Goal: Navigation & Orientation: Find specific page/section

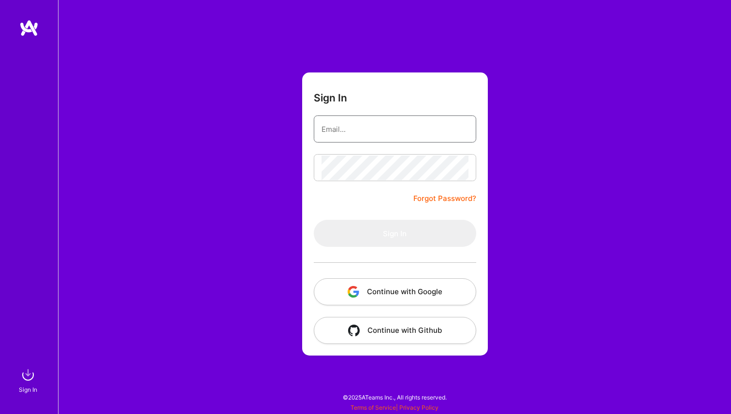
type input "[EMAIL_ADDRESS][DOMAIN_NAME]"
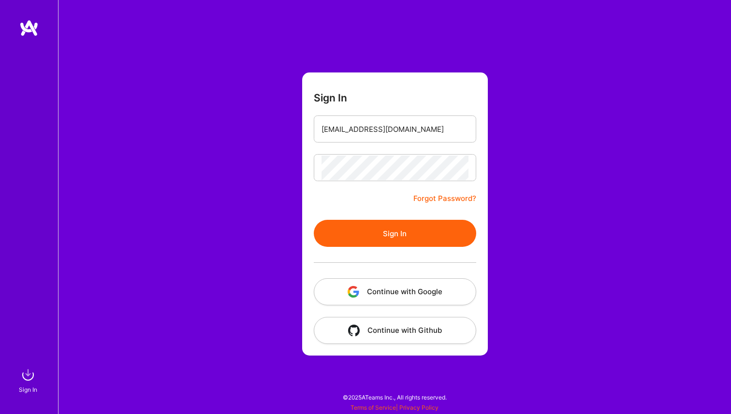
click at [359, 211] on form "Sign In [EMAIL_ADDRESS][DOMAIN_NAME] Forgot Password? Sign In Continue with Goo…" at bounding box center [395, 214] width 186 height 283
click at [360, 240] on button "Sign In" at bounding box center [395, 233] width 163 height 27
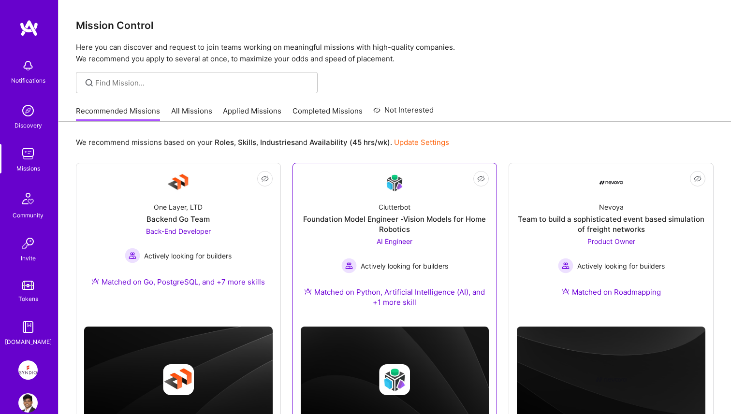
scroll to position [50, 0]
